Goal: Task Accomplishment & Management: Use online tool/utility

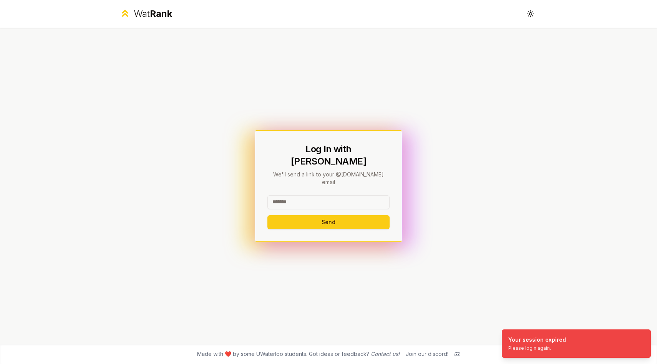
click at [312, 199] on div at bounding box center [328, 203] width 122 height 17
click at [308, 195] on input at bounding box center [328, 202] width 122 height 14
type input "*******"
click at [267, 215] on button "Send" at bounding box center [328, 222] width 122 height 14
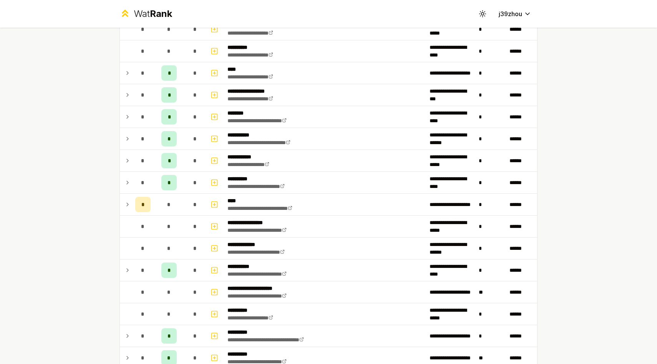
scroll to position [793, 0]
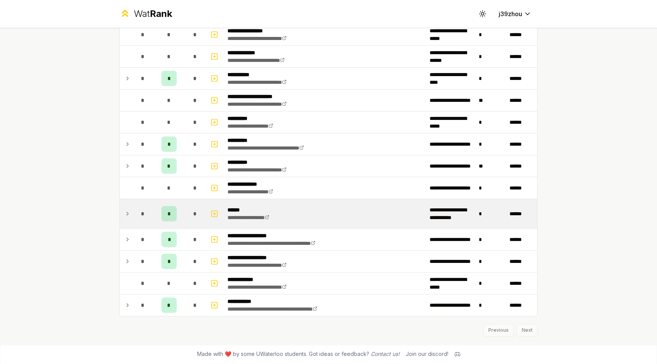
click at [129, 213] on icon at bounding box center [127, 213] width 6 height 9
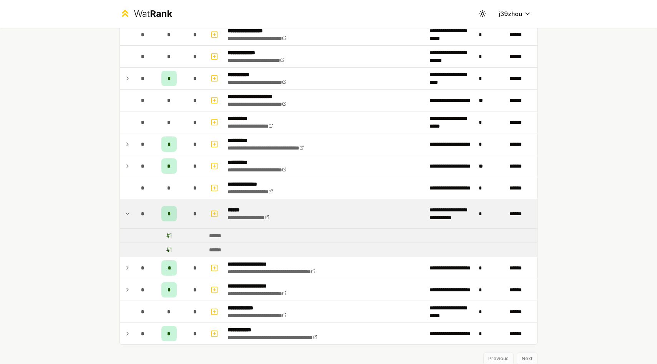
click at [129, 213] on icon at bounding box center [127, 213] width 6 height 9
